Goal: Task Accomplishment & Management: Use online tool/utility

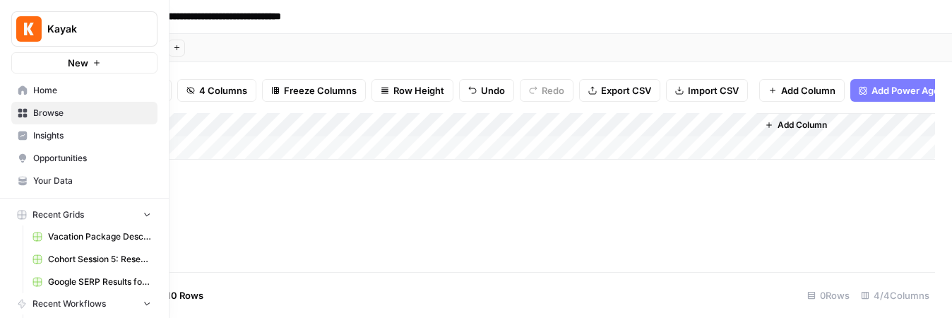
click at [57, 12] on button "Kayak" at bounding box center [84, 28] width 146 height 35
click at [20, 86] on icon at bounding box center [22, 89] width 9 height 9
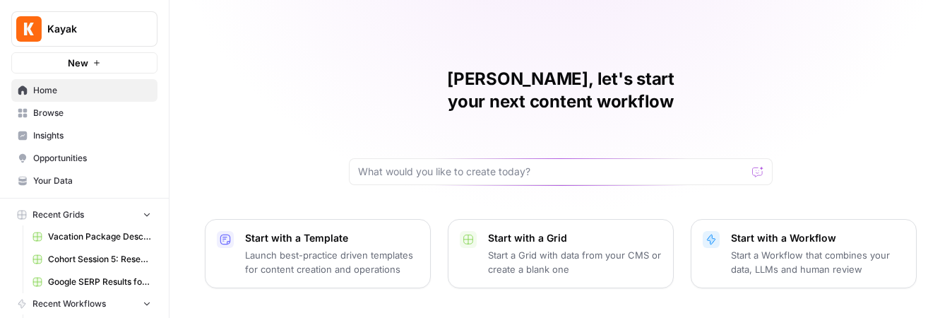
click at [53, 91] on span "Home" at bounding box center [92, 90] width 118 height 13
drag, startPoint x: 167, startPoint y: 106, endPoint x: 215, endPoint y: 105, distance: 48.7
click at [215, 105] on div "Kayak New Home Browse Insights Opportunities Your Data Recent Grids Vacation Pa…" at bounding box center [476, 159] width 952 height 318
click at [125, 283] on span "Google SERP Results for search term "cheap flights" Grid" at bounding box center [99, 282] width 103 height 13
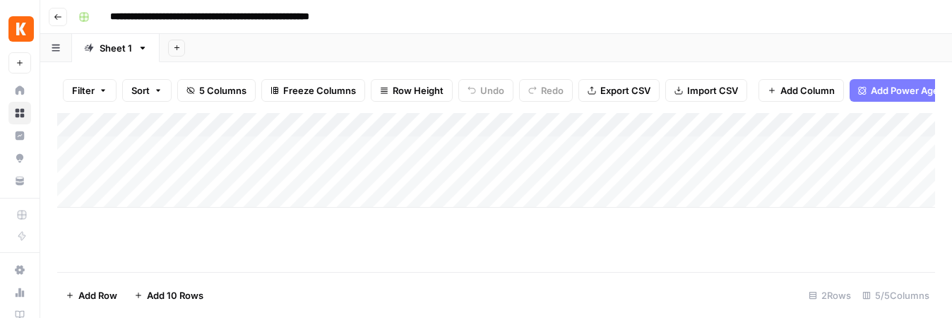
click at [73, 150] on div "Add Column" at bounding box center [496, 160] width 878 height 95
click at [72, 172] on div "Add Column" at bounding box center [496, 160] width 878 height 95
click at [100, 298] on span "Delete 2 Rows" at bounding box center [97, 295] width 63 height 14
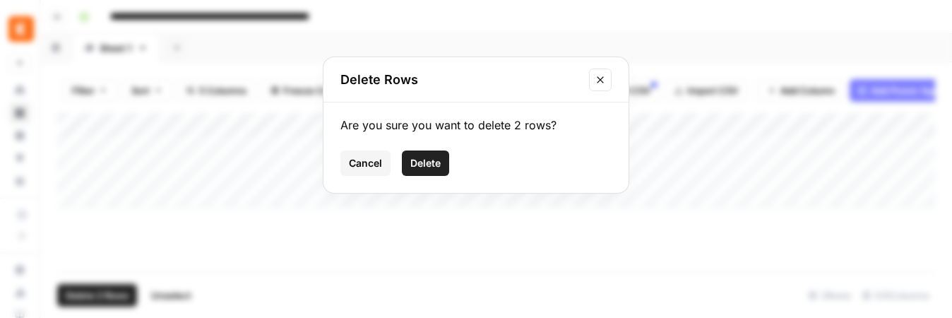
click at [428, 167] on span "Delete" at bounding box center [425, 163] width 30 height 14
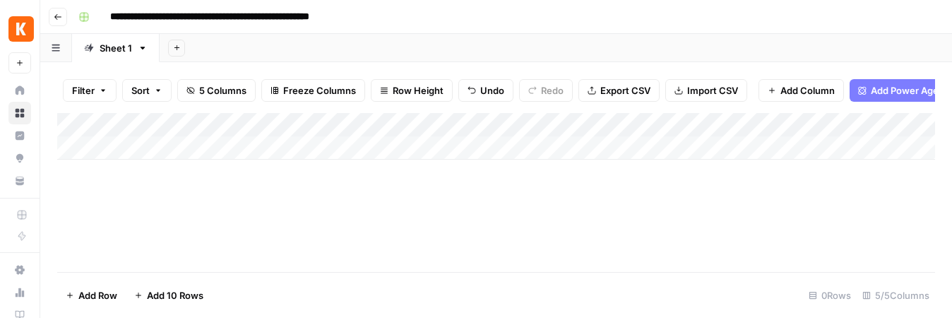
click at [470, 125] on div "Add Column" at bounding box center [496, 136] width 878 height 47
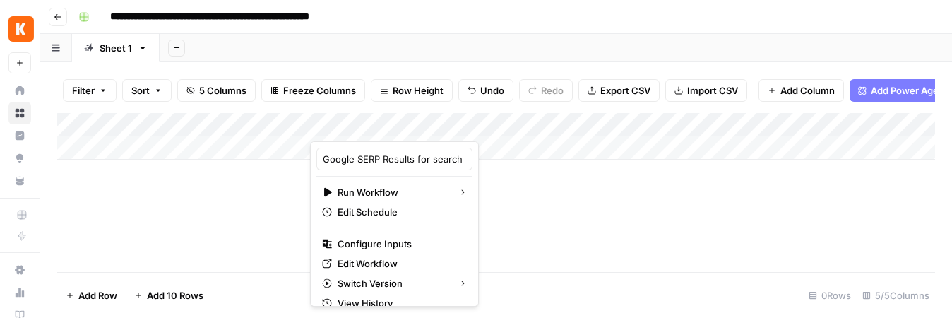
click at [591, 210] on div "Add Column" at bounding box center [496, 192] width 878 height 159
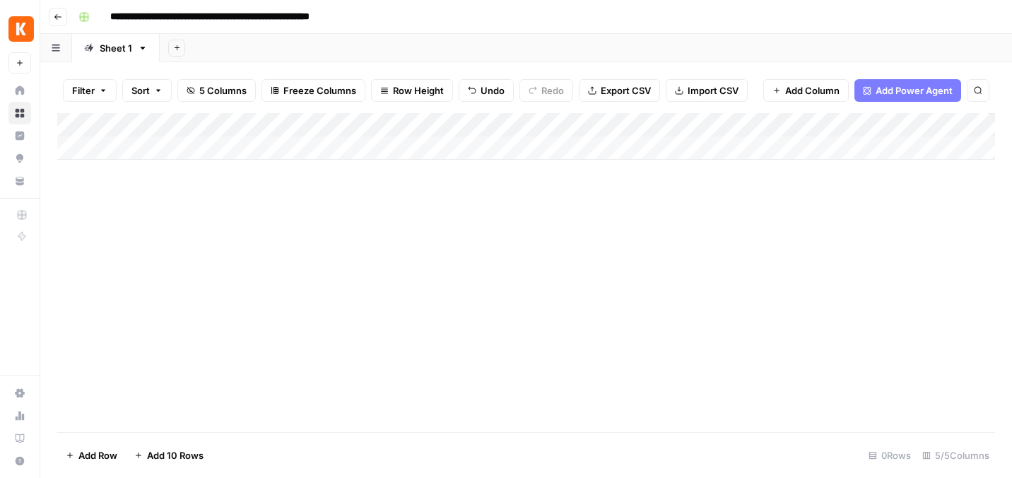
click at [576, 125] on div "Add Column" at bounding box center [525, 136] width 937 height 47
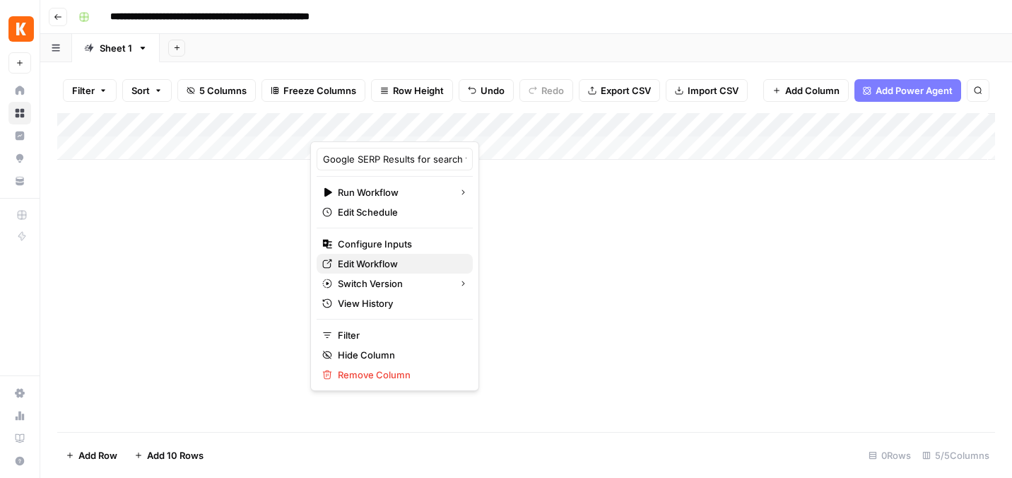
click at [367, 261] on span "Edit Workflow" at bounding box center [400, 263] width 124 height 14
